Goal: Task Accomplishment & Management: Understand process/instructions

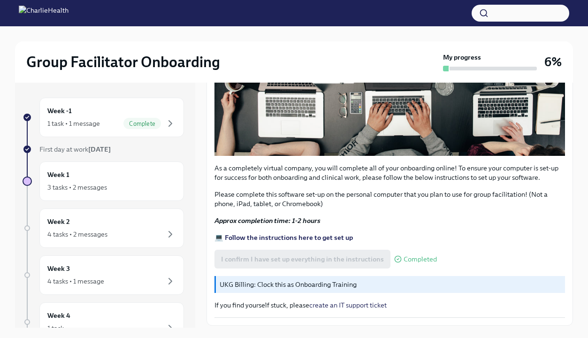
scroll to position [286, 0]
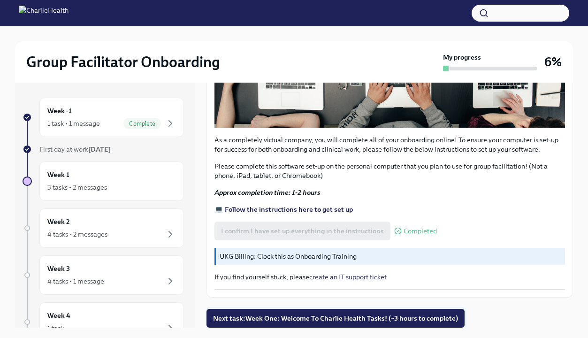
click at [332, 316] on span "Next task : Week One: Welcome To Charlie Health Tasks! (~3 hours to complete)" at bounding box center [335, 317] width 245 height 9
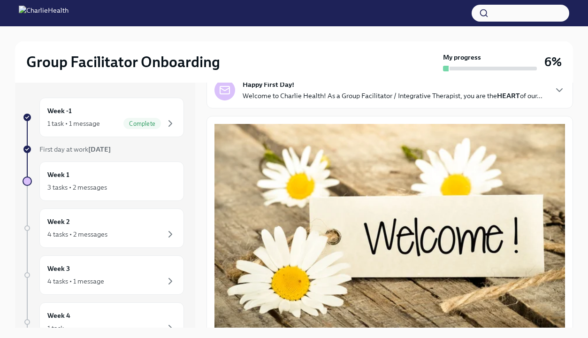
scroll to position [85, 0]
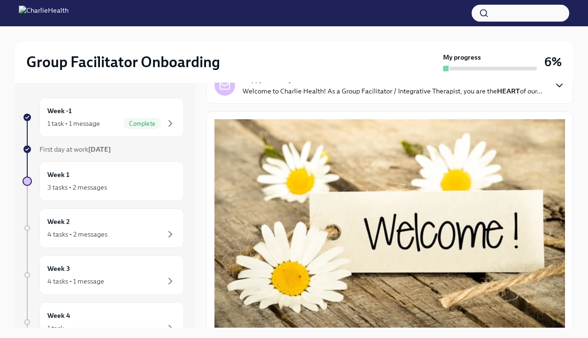
click at [562, 86] on icon "button" at bounding box center [559, 85] width 11 height 11
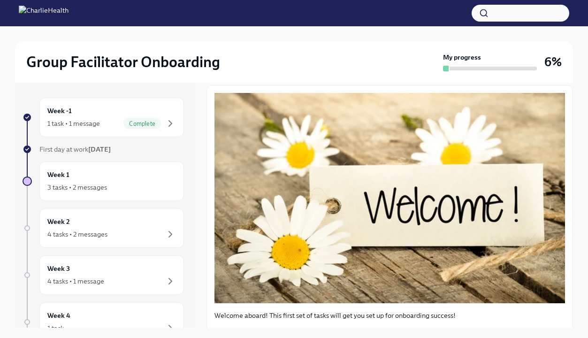
scroll to position [375, 0]
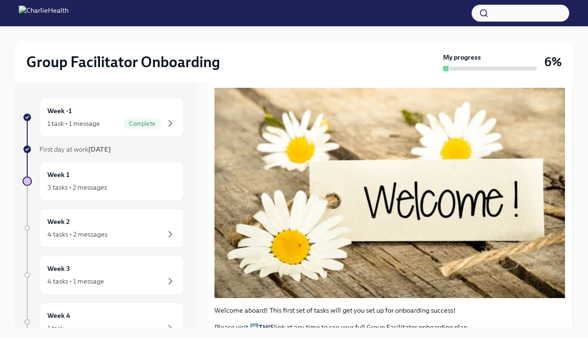
click at [421, 219] on button "Zoom image" at bounding box center [389, 193] width 350 height 210
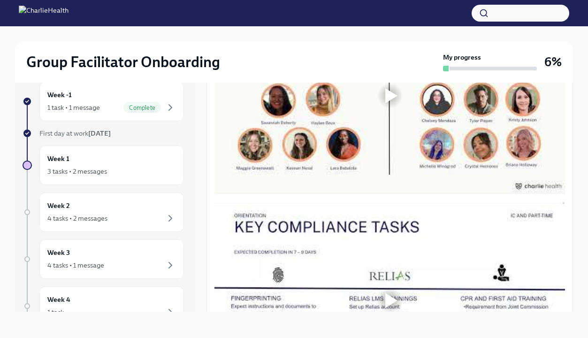
scroll to position [801, 0]
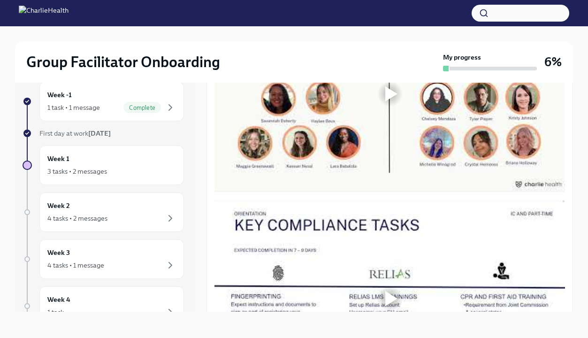
click at [340, 176] on div at bounding box center [389, 93] width 350 height 197
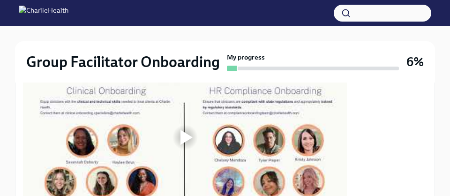
scroll to position [582, 0]
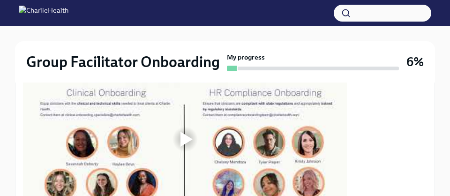
click at [187, 140] on div at bounding box center [187, 139] width 12 height 15
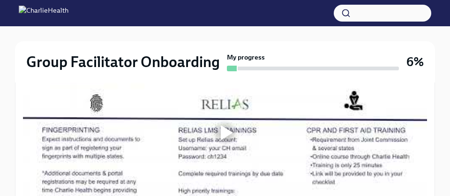
scroll to position [847, 0]
click at [229, 133] on div at bounding box center [227, 132] width 12 height 15
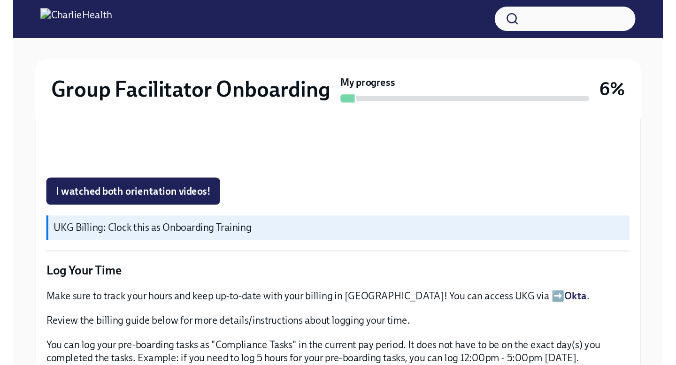
scroll to position [0, 0]
